Goal: Task Accomplishment & Management: Manage account settings

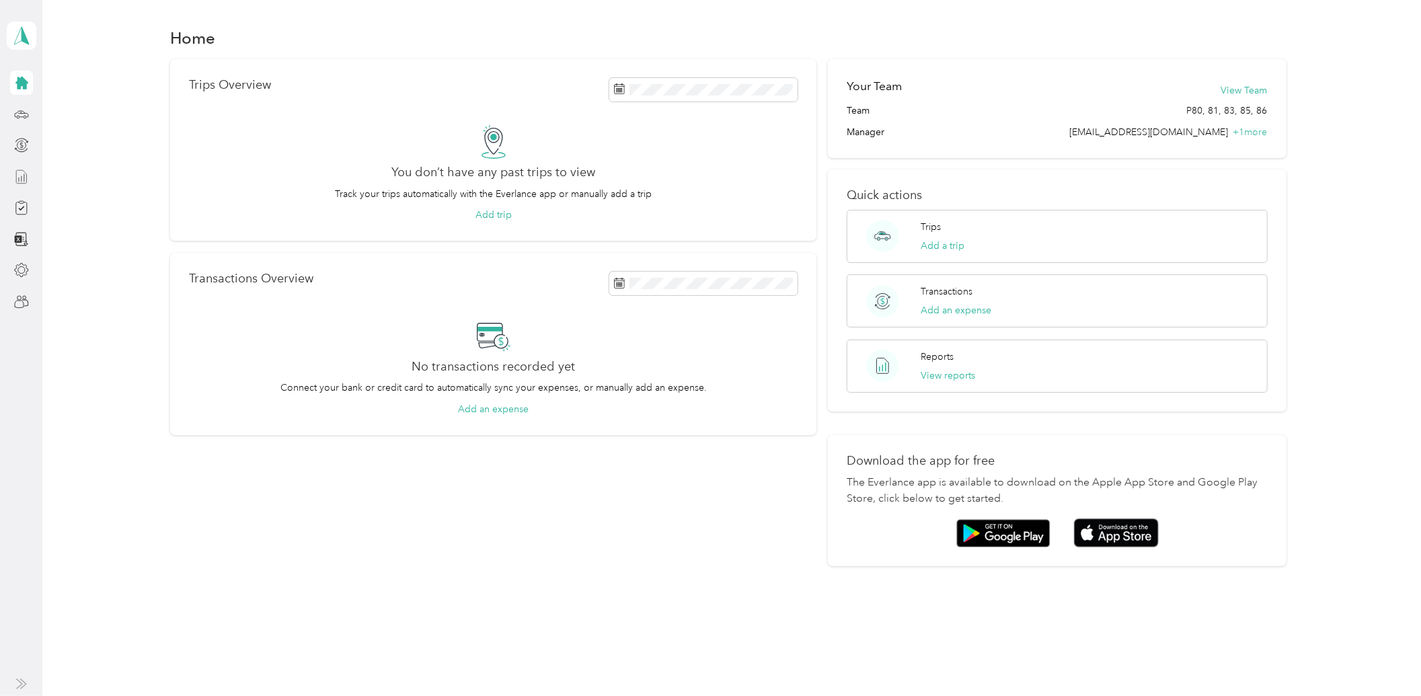
click at [25, 179] on icon at bounding box center [21, 177] width 15 height 15
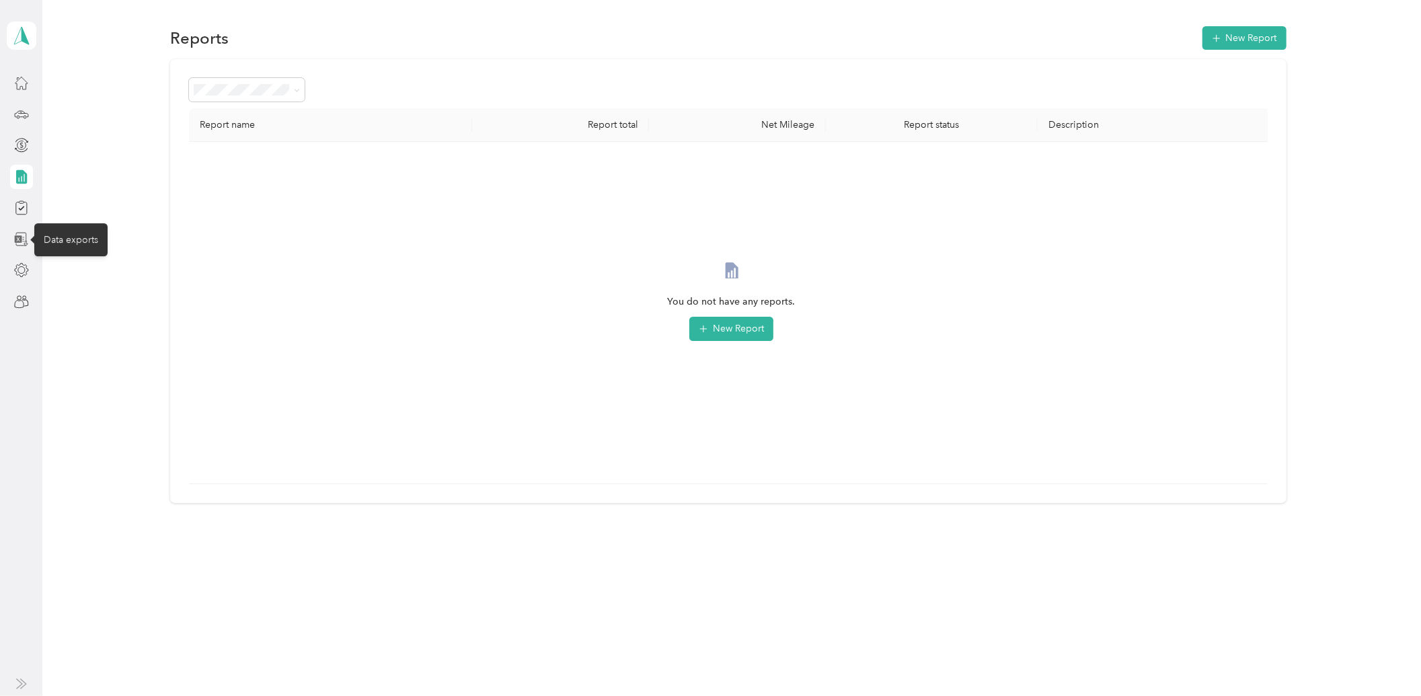
click at [17, 234] on icon at bounding box center [21, 239] width 15 height 15
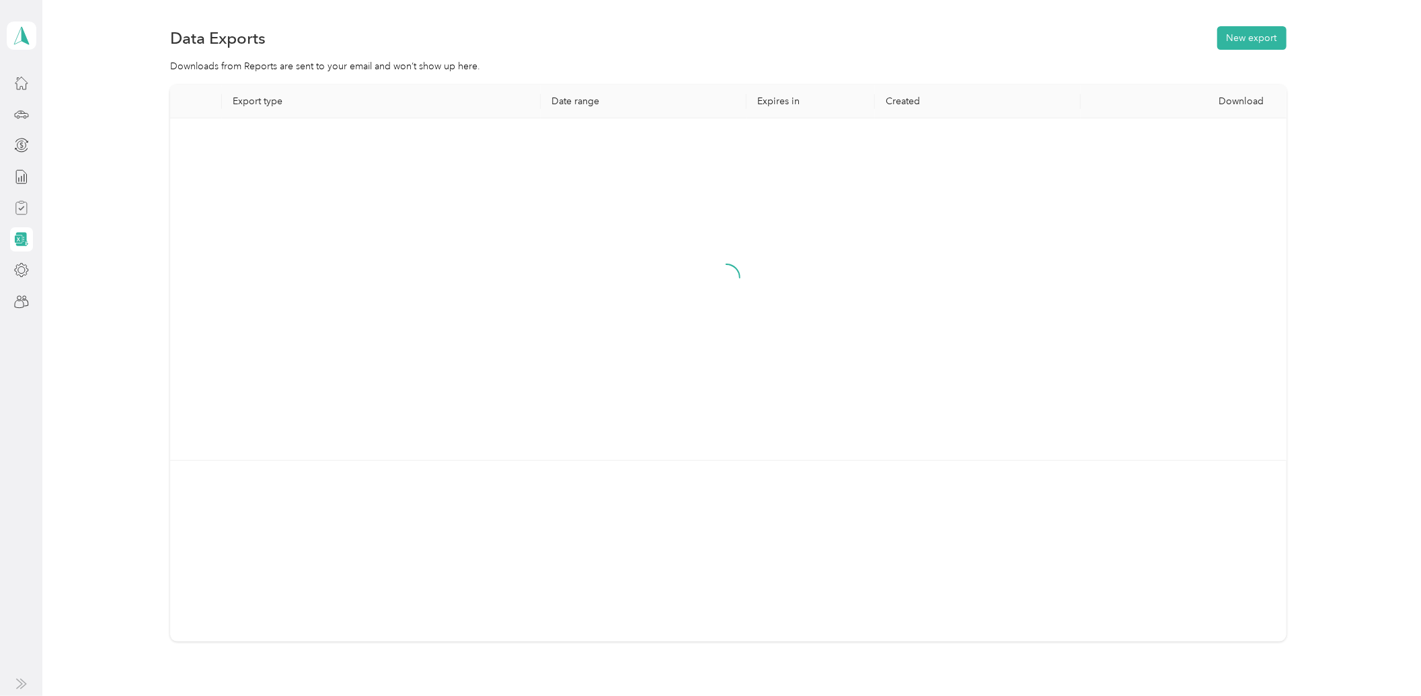
click at [22, 196] on div at bounding box center [21, 208] width 23 height 24
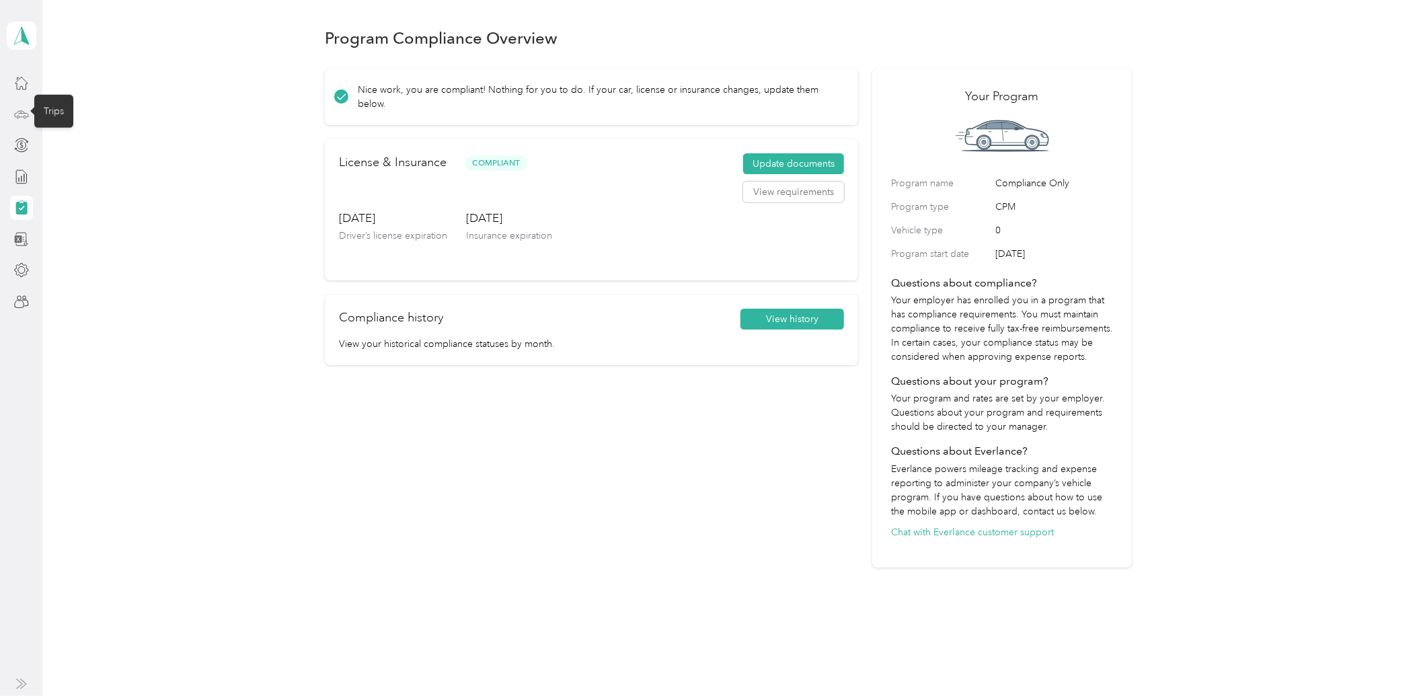
click at [22, 114] on icon at bounding box center [21, 114] width 15 height 15
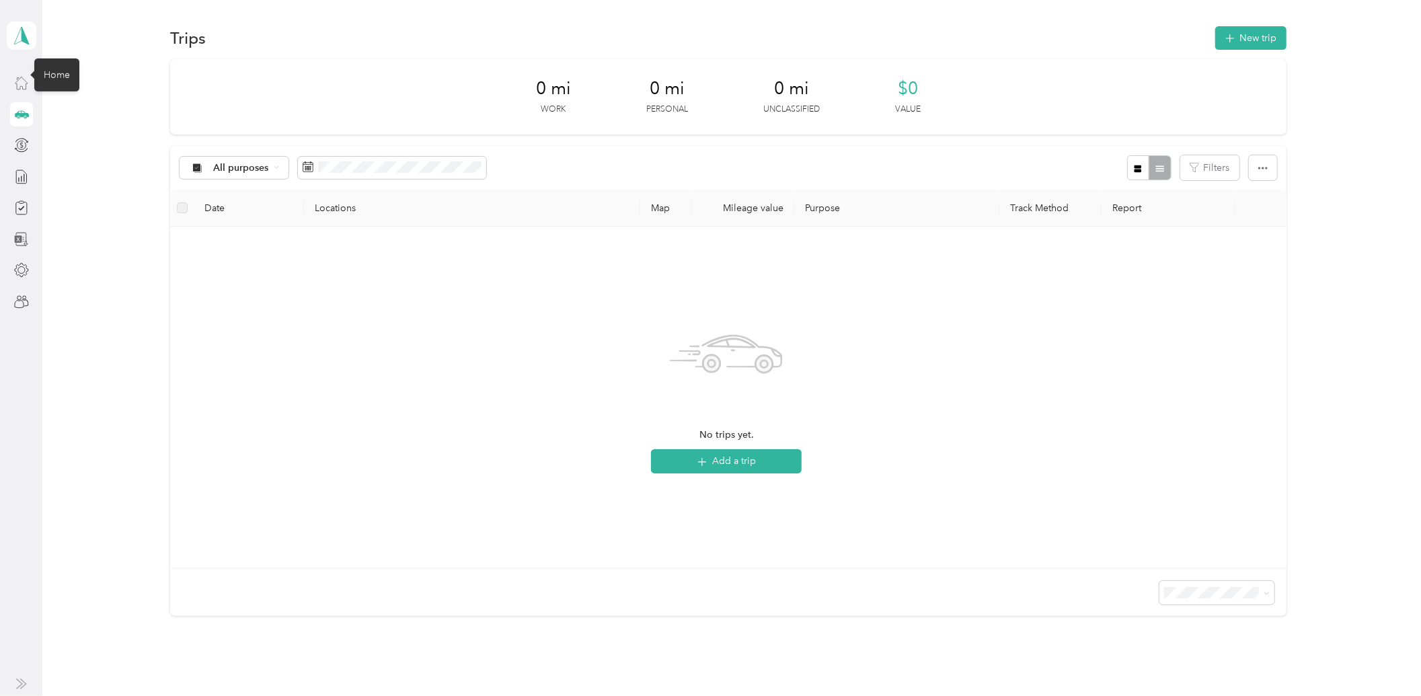
click at [26, 75] on icon at bounding box center [21, 82] width 15 height 15
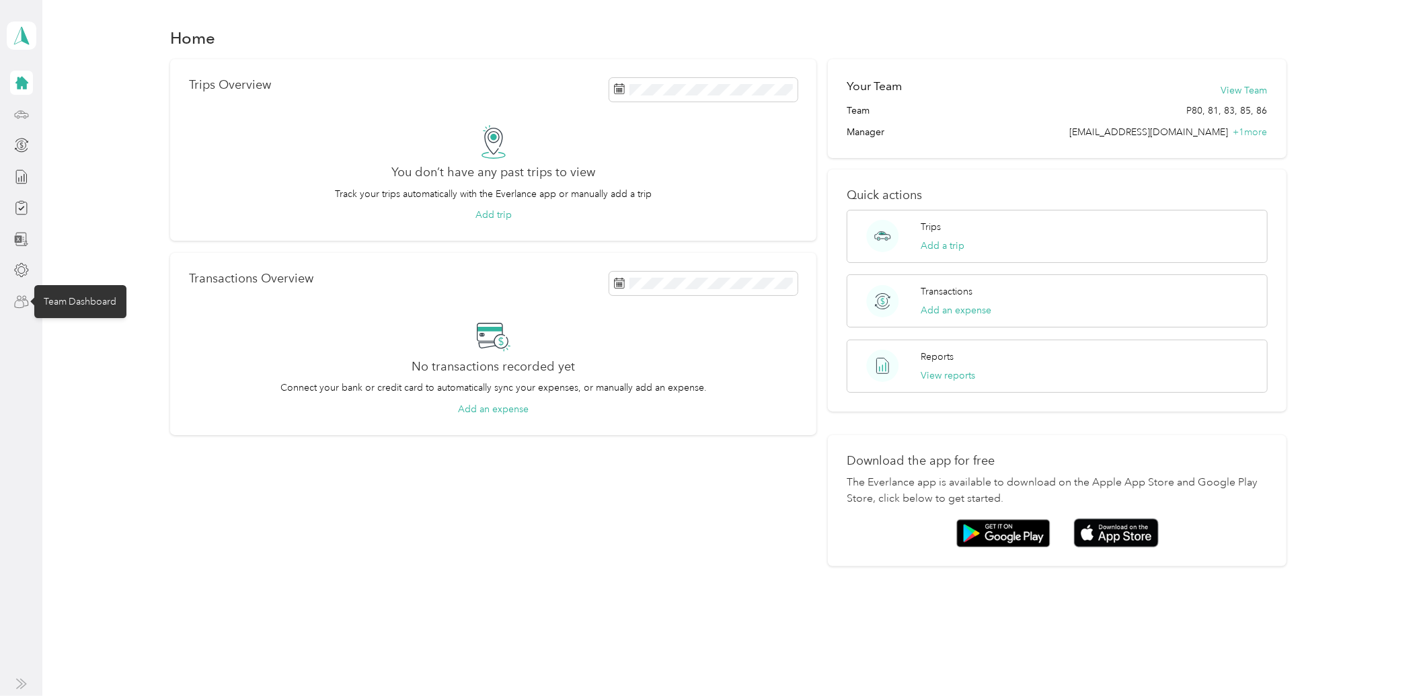
click at [17, 303] on icon at bounding box center [21, 302] width 15 height 15
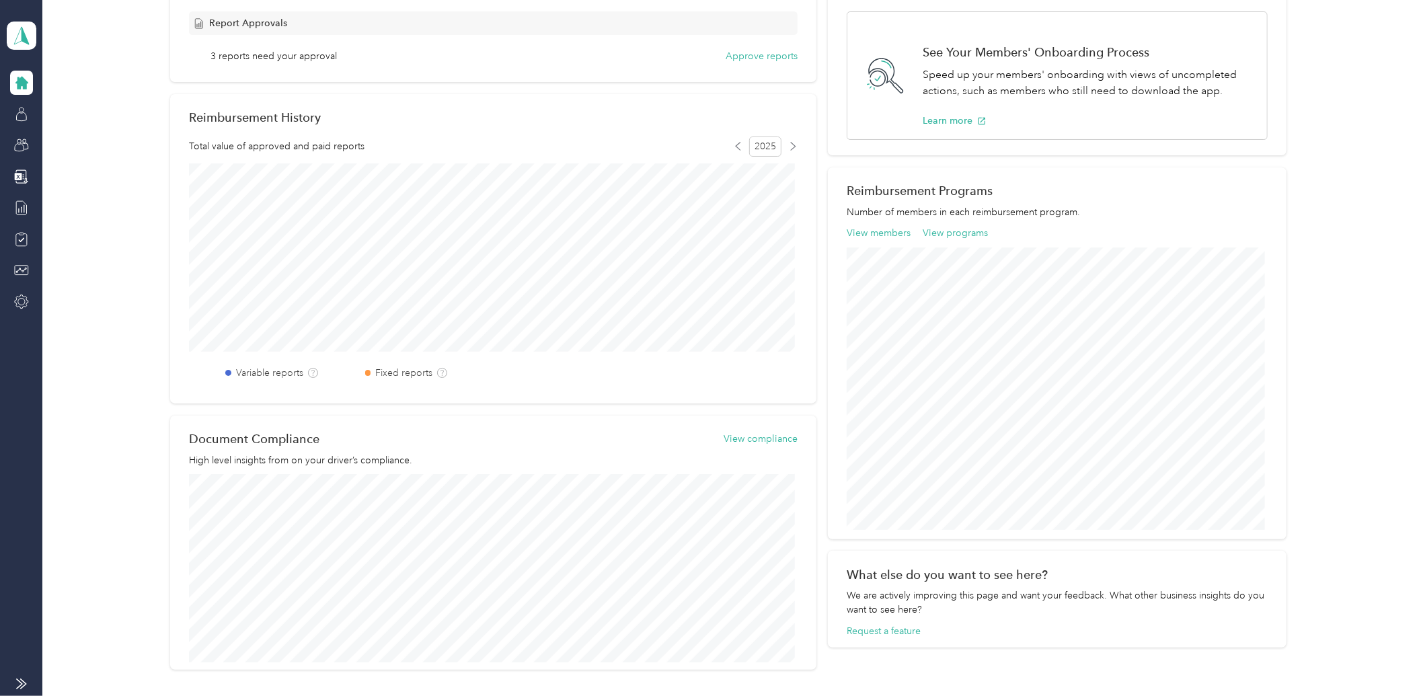
scroll to position [65, 0]
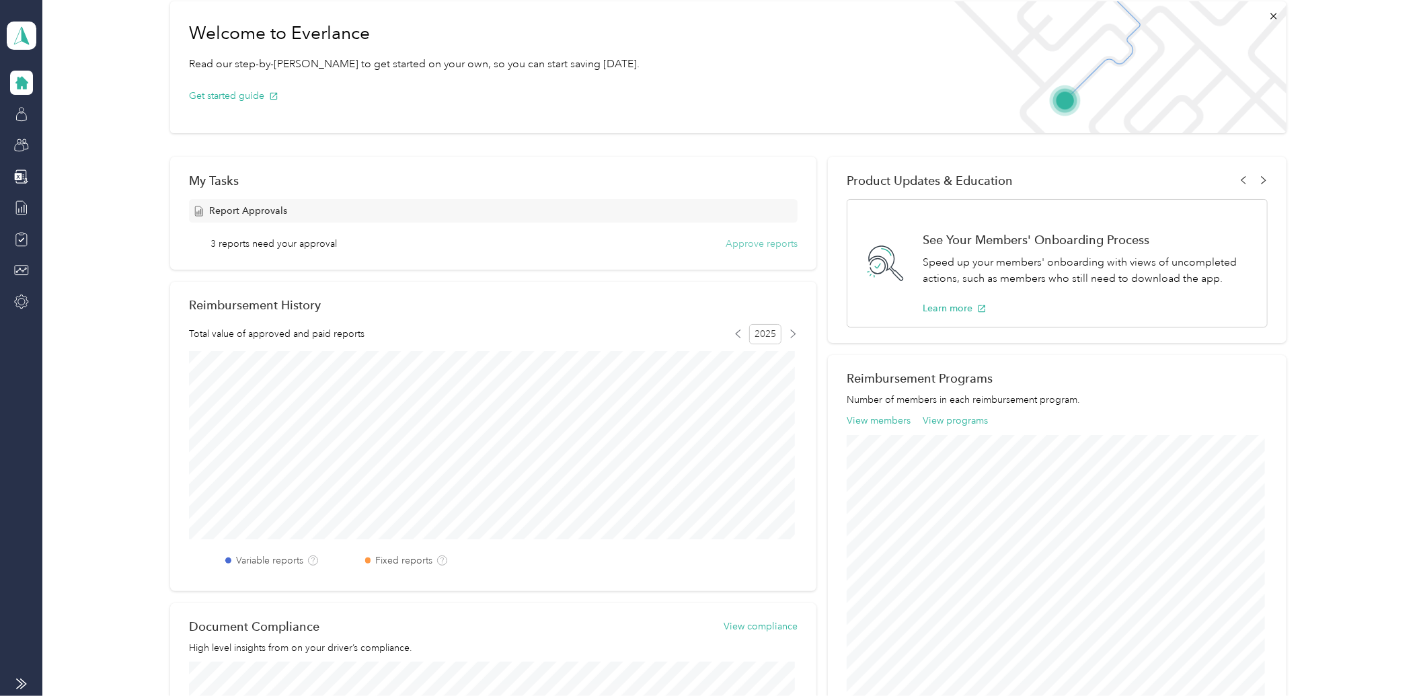
click at [739, 237] on button "Approve reports" at bounding box center [762, 244] width 72 height 14
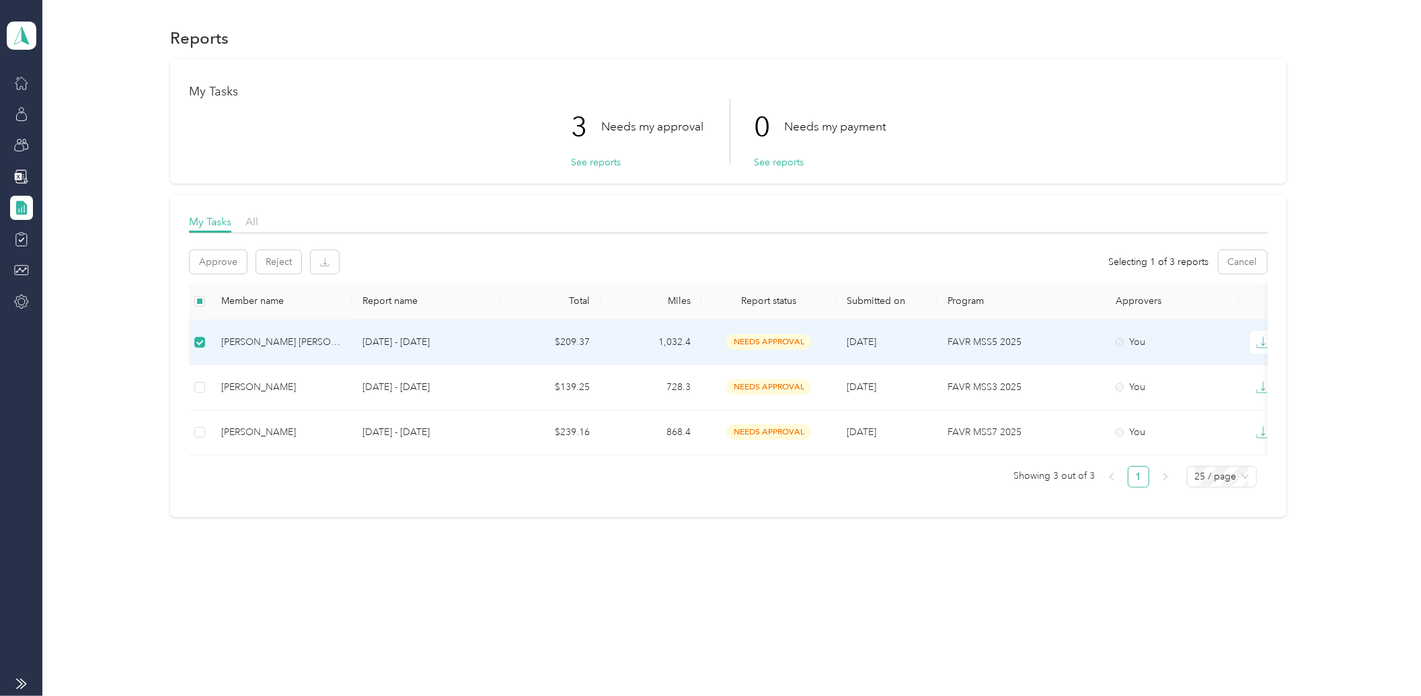
click at [678, 337] on td "1,032.4" at bounding box center [651, 342] width 101 height 45
click at [1028, 335] on p "FAVR MSS5 2025" at bounding box center [1021, 342] width 147 height 15
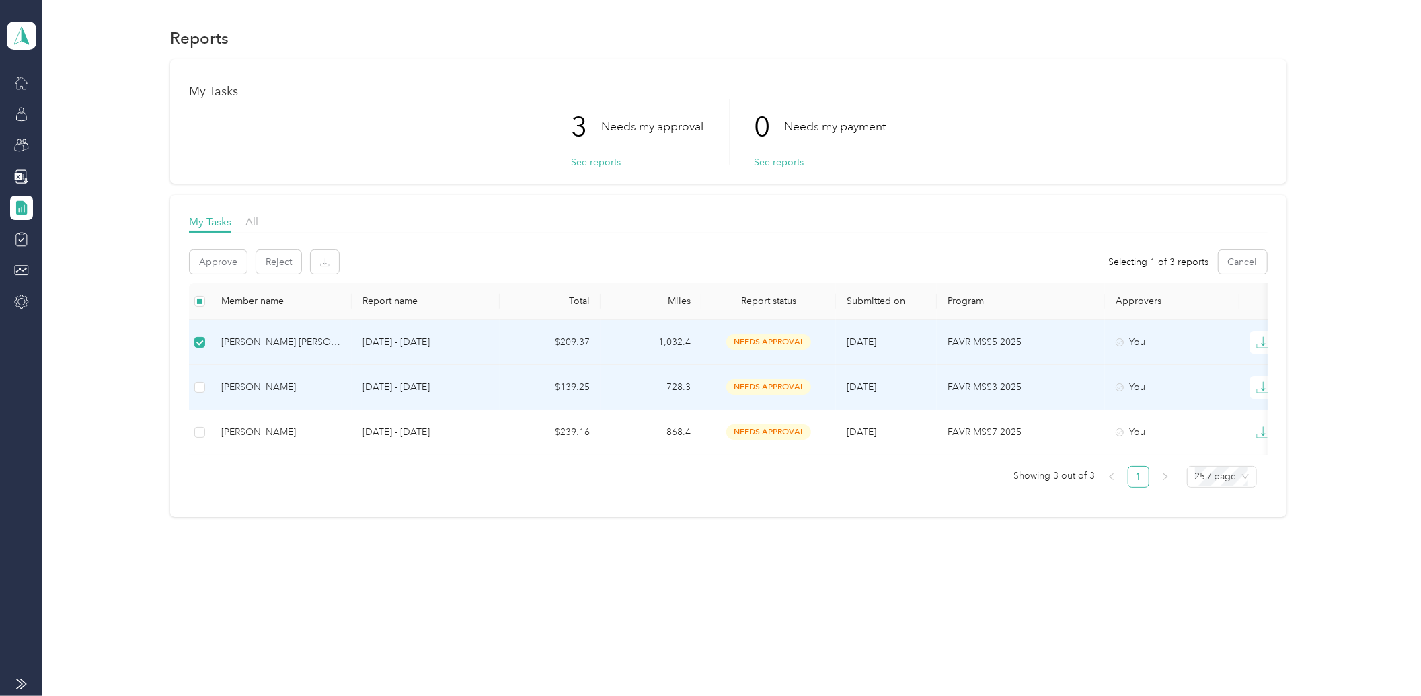
drag, startPoint x: 944, startPoint y: 404, endPoint x: 864, endPoint y: 363, distance: 90.6
click at [864, 363] on td "[DATE]" at bounding box center [886, 342] width 101 height 45
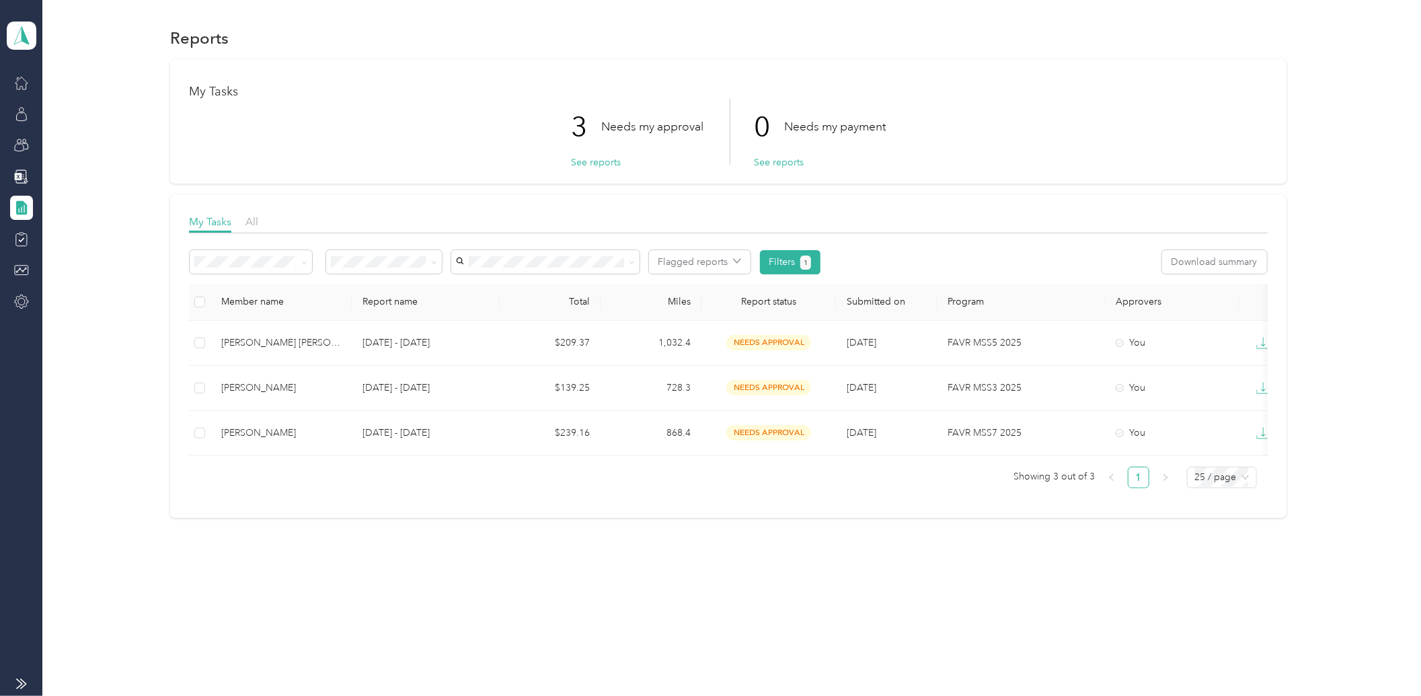
scroll to position [0, 34]
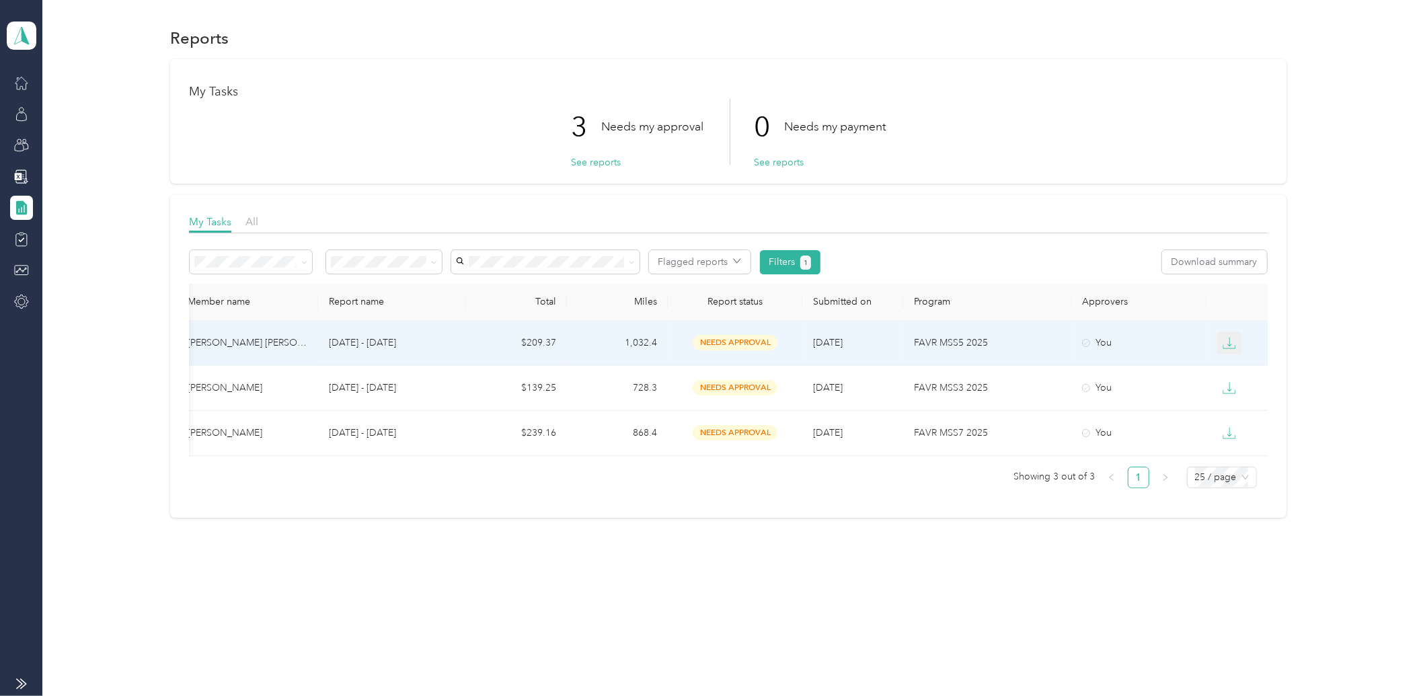
click at [1226, 338] on icon "button" at bounding box center [1229, 342] width 13 height 13
click at [1233, 368] on div "PDF" at bounding box center [1241, 367] width 28 height 14
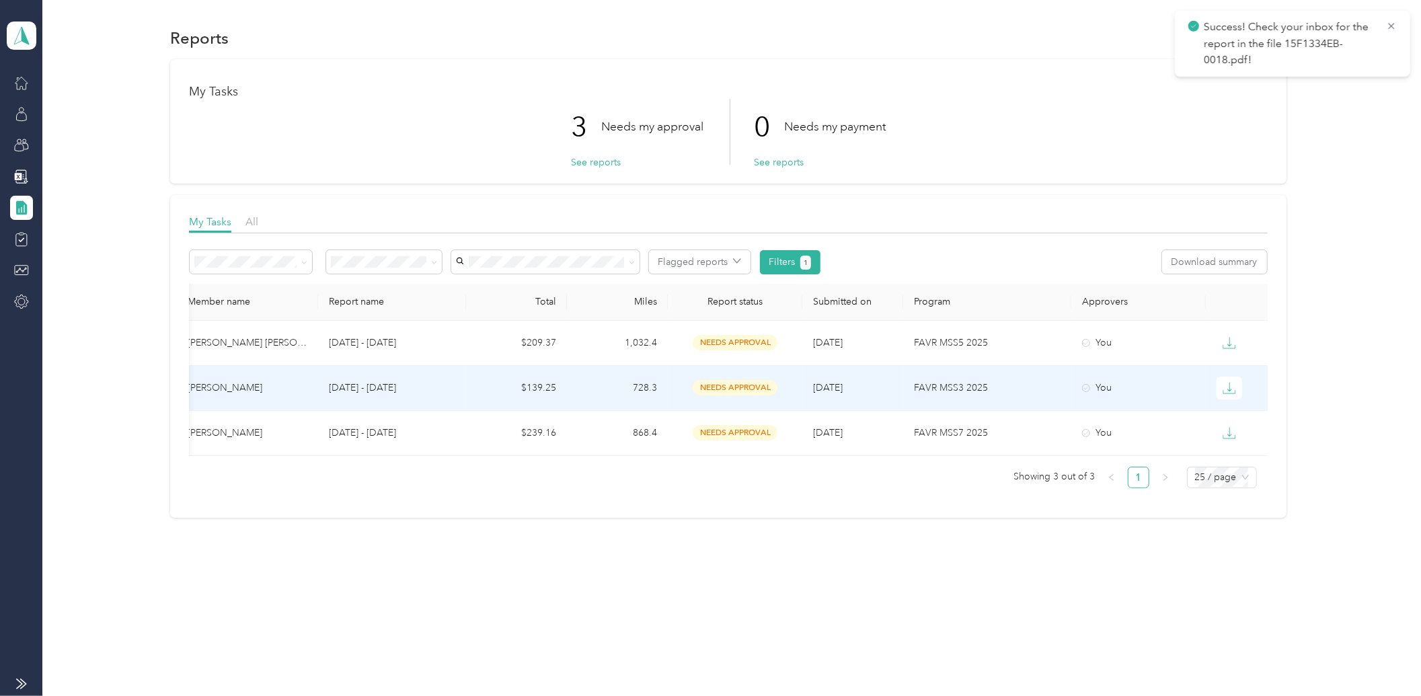
click at [1232, 389] on icon "button" at bounding box center [1230, 386] width 4 height 9
click at [1232, 415] on div "PDF" at bounding box center [1241, 412] width 28 height 14
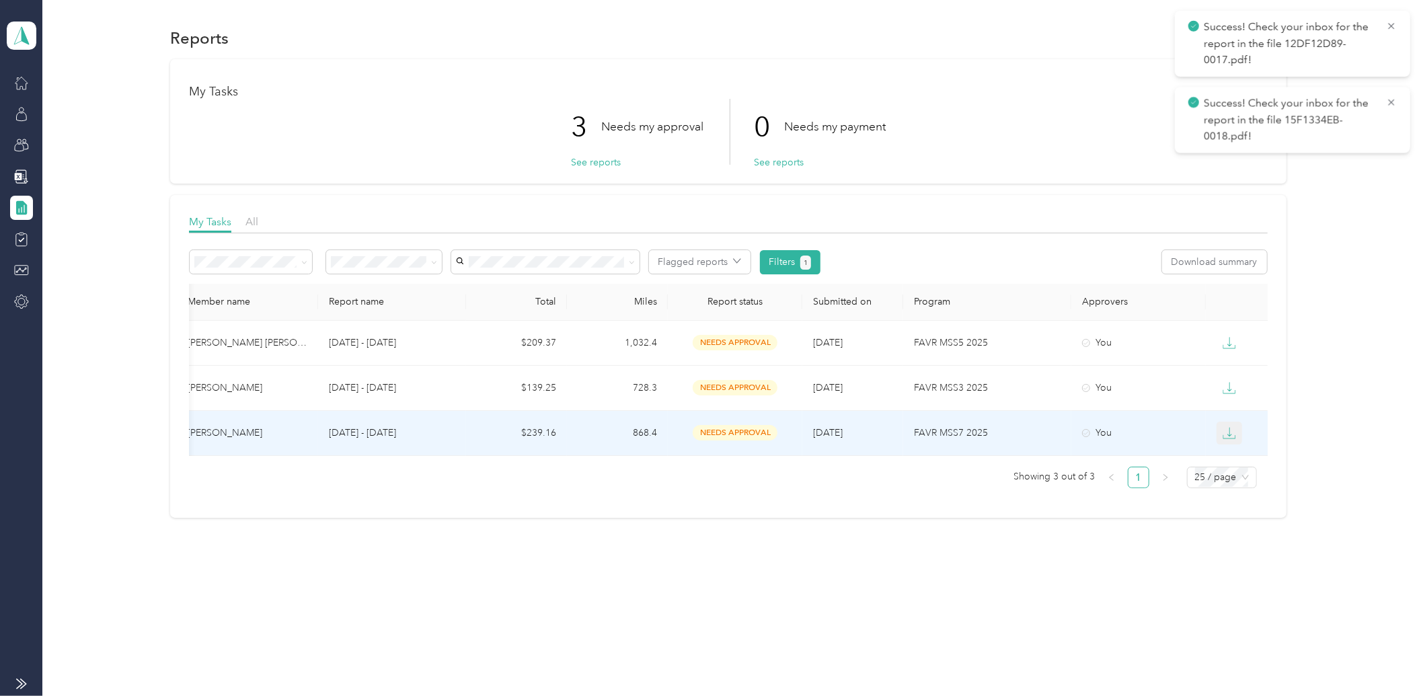
click at [1231, 431] on icon "button" at bounding box center [1229, 432] width 13 height 13
click at [1242, 455] on div "PDF" at bounding box center [1241, 457] width 28 height 14
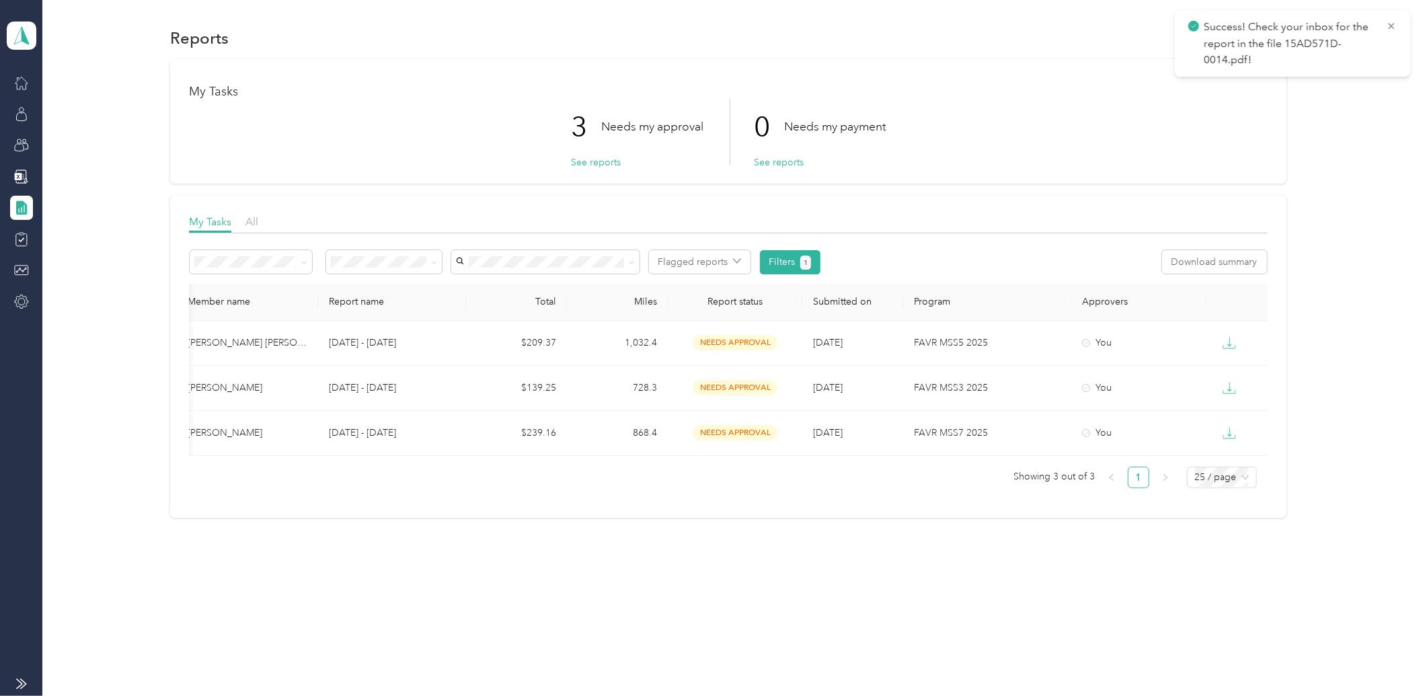
scroll to position [0, 0]
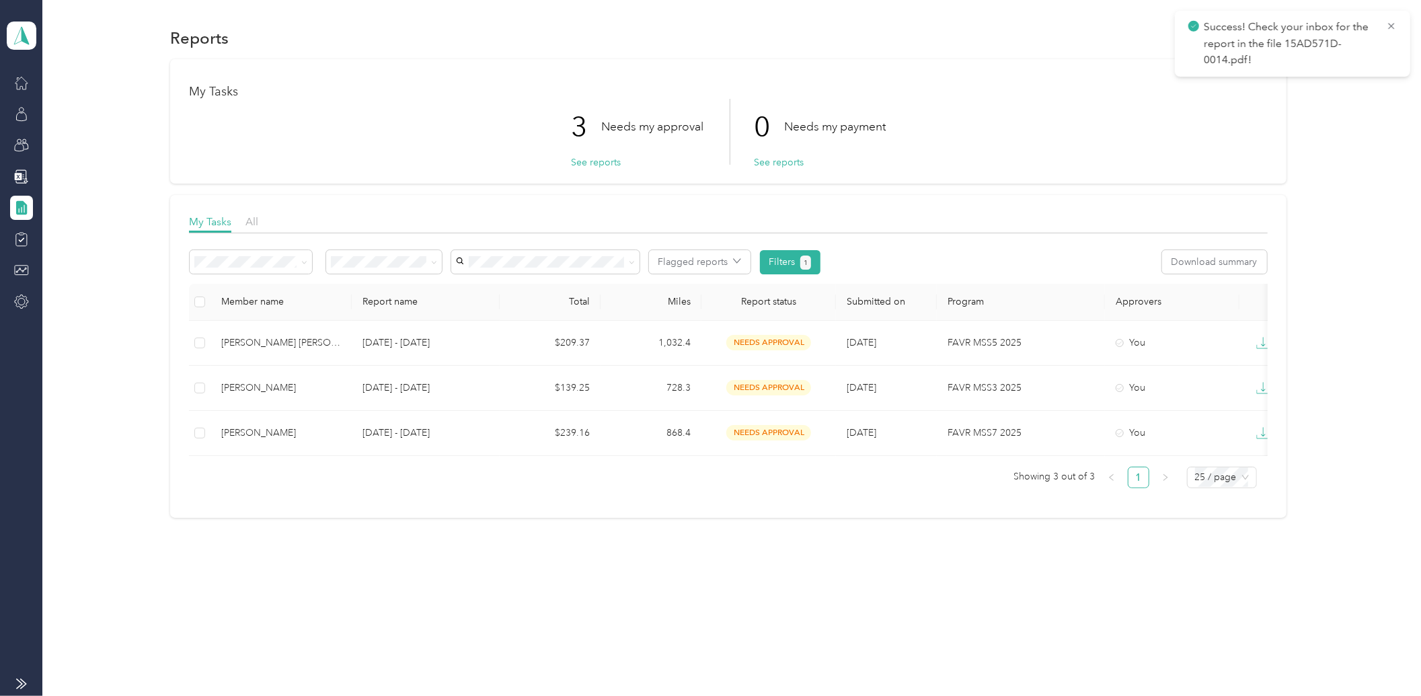
click at [1242, 34] on p "Success! Check your inbox for the report in the file 15AD571D-0014.pdf!" at bounding box center [1290, 44] width 172 height 50
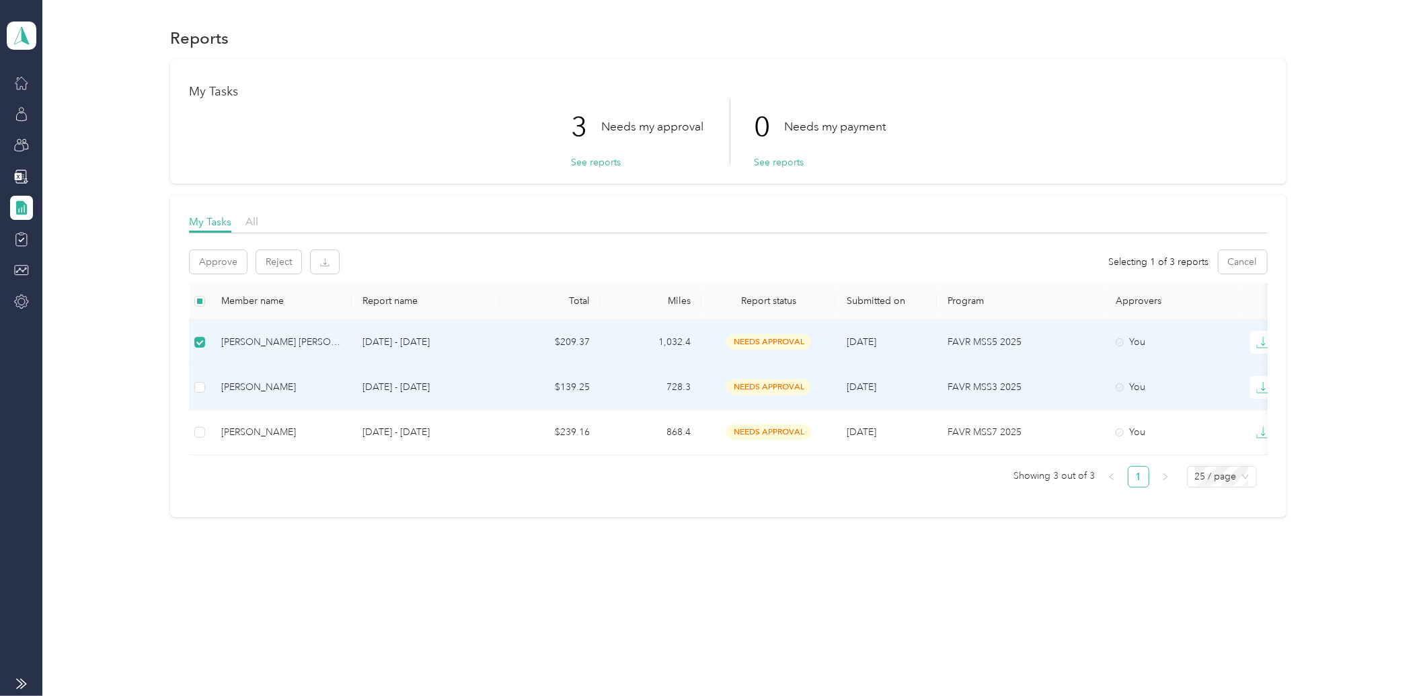
click at [206, 384] on td at bounding box center [200, 387] width 22 height 45
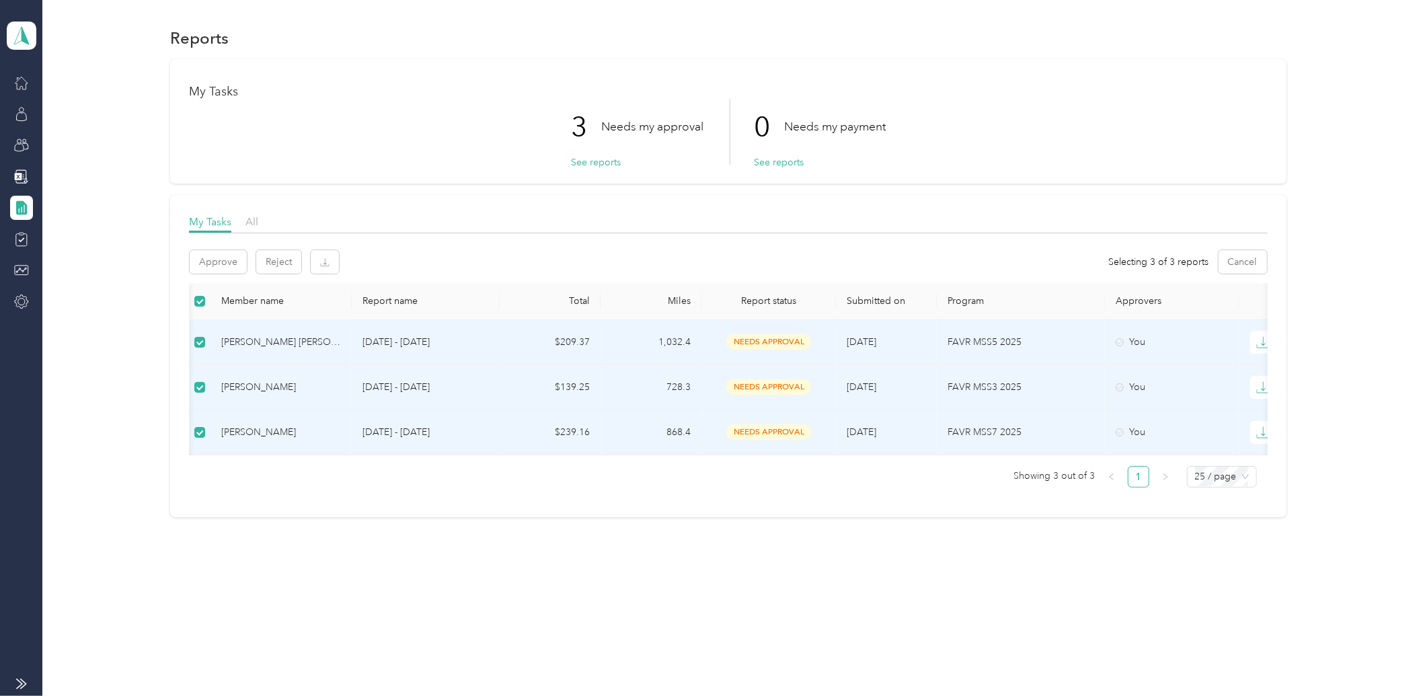
scroll to position [0, 34]
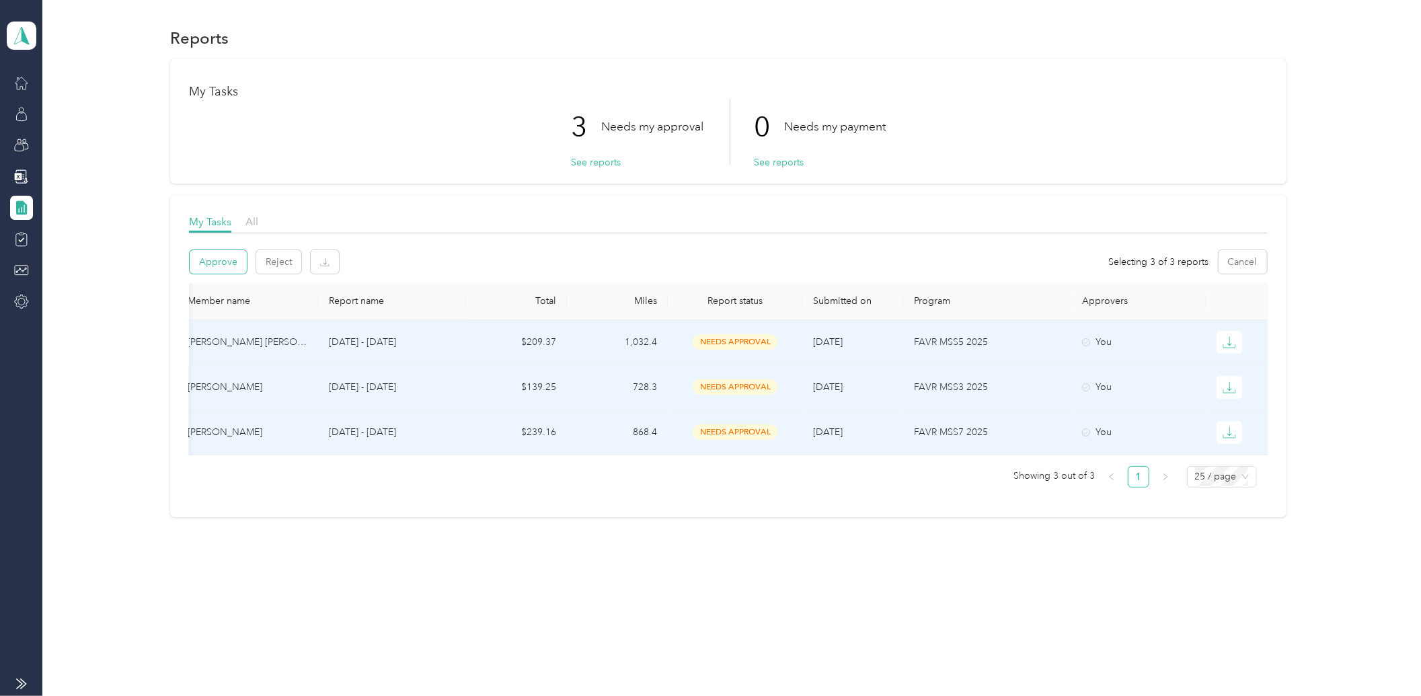
click at [209, 258] on button "Approve" at bounding box center [218, 262] width 57 height 24
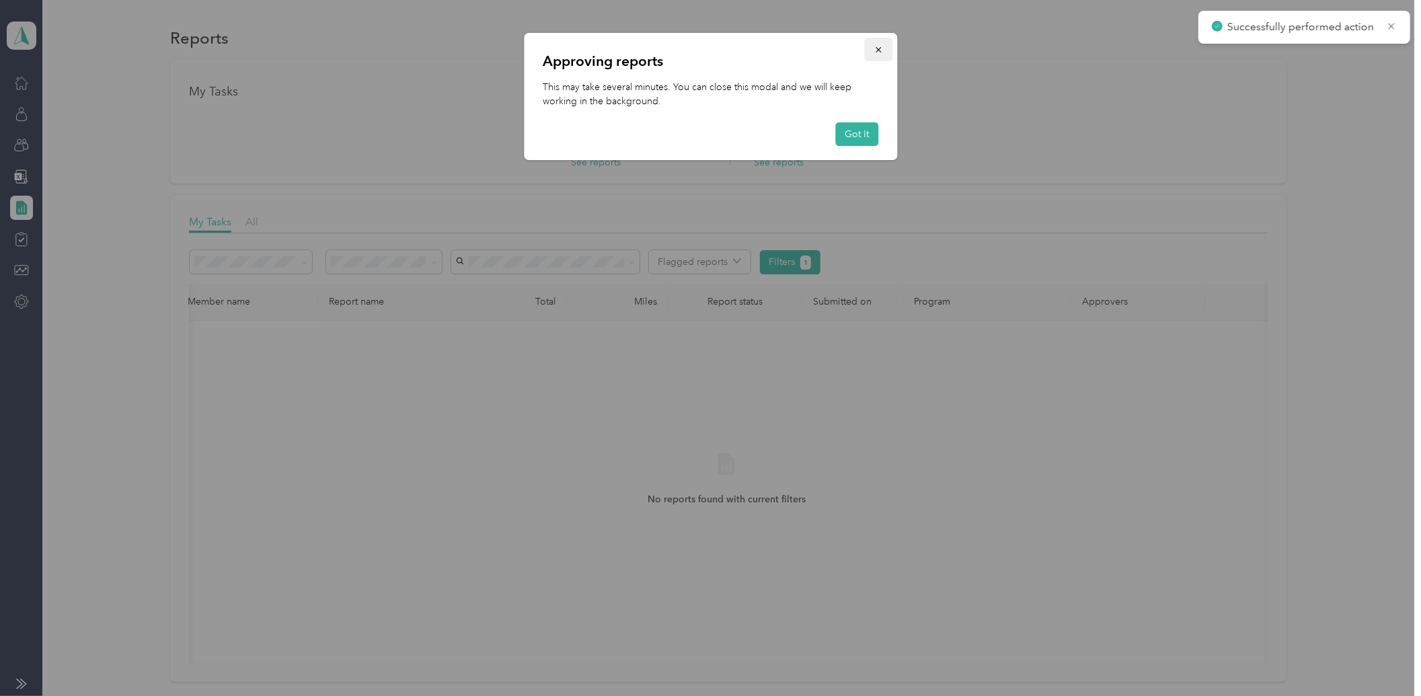
click at [884, 48] on button "button" at bounding box center [878, 50] width 28 height 24
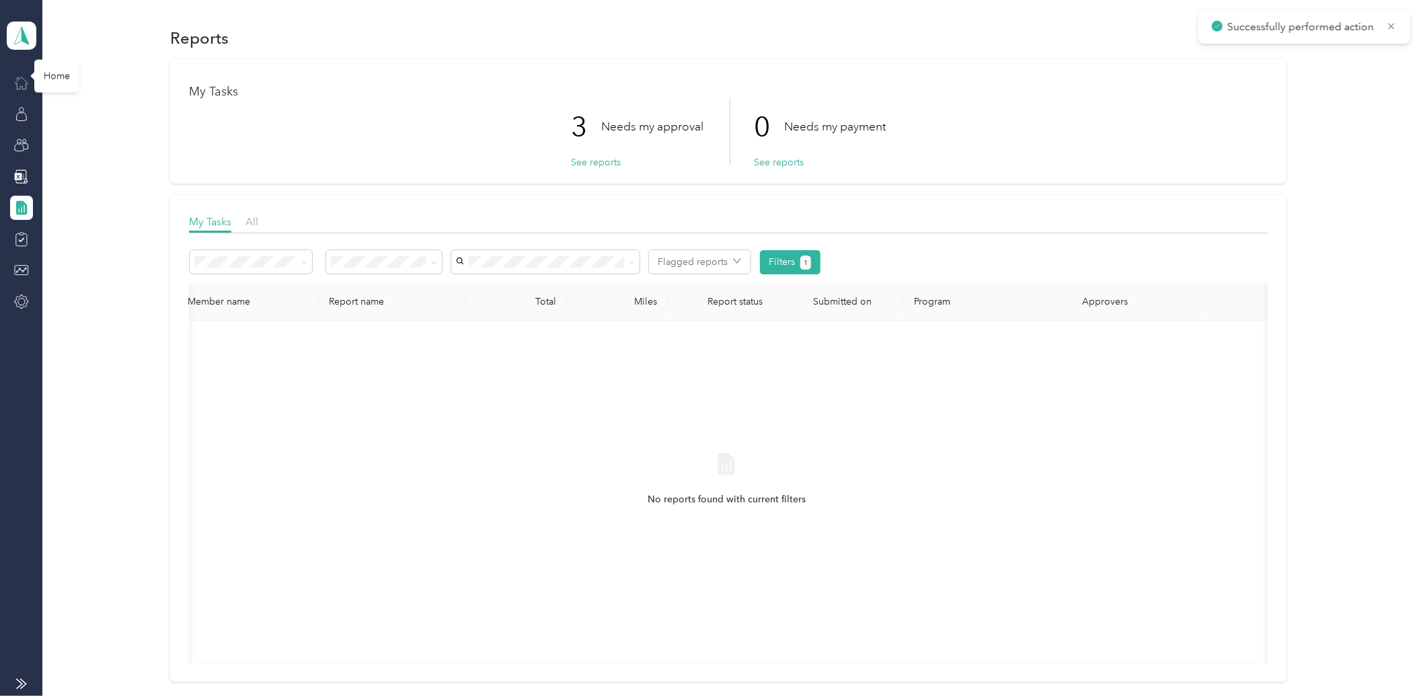
click at [17, 83] on icon at bounding box center [21, 82] width 15 height 15
